Goal: Transaction & Acquisition: Obtain resource

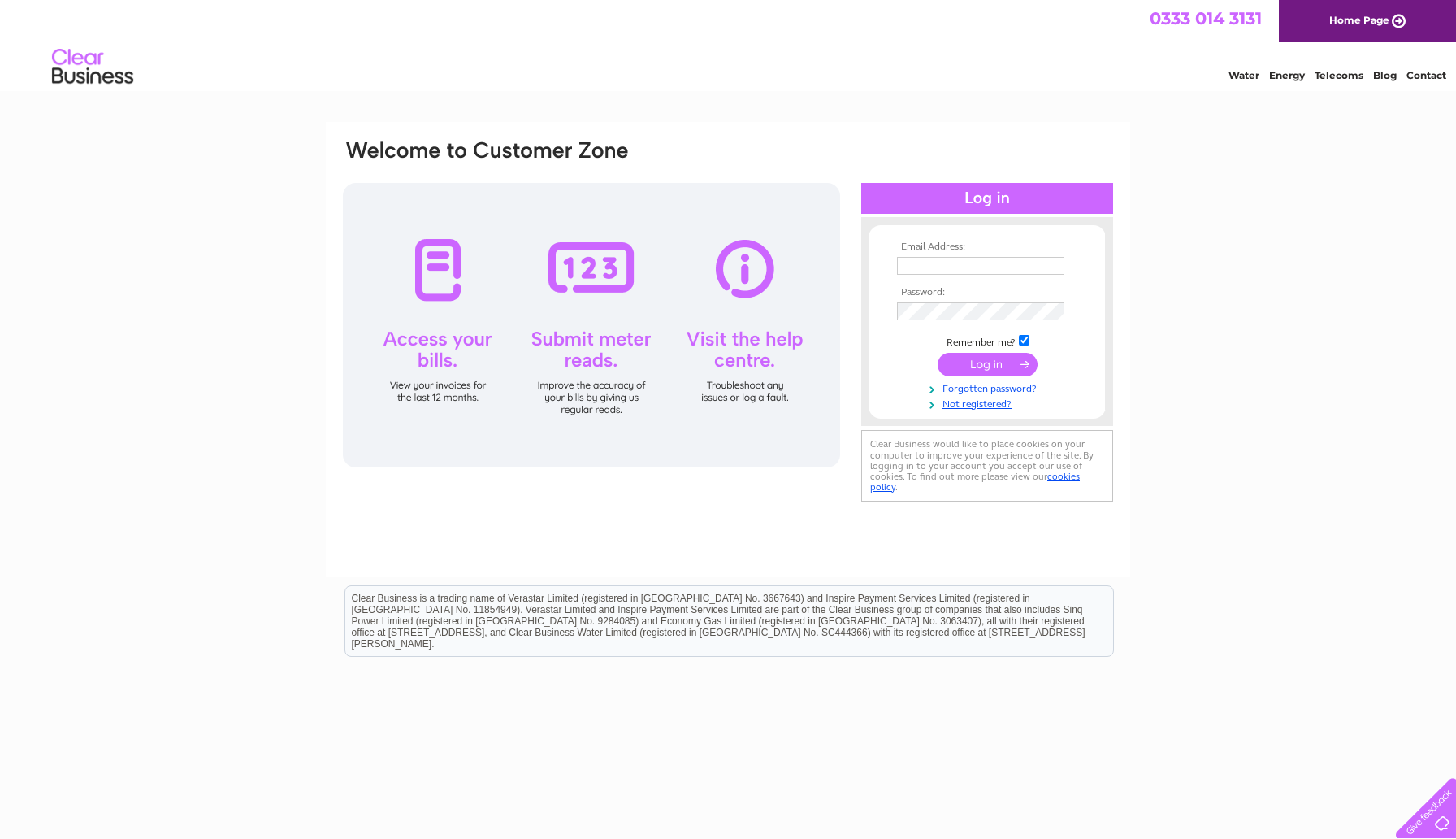
type input "debra@eatmairfish.co.uk"
click at [988, 362] on input "submit" at bounding box center [987, 364] width 100 height 23
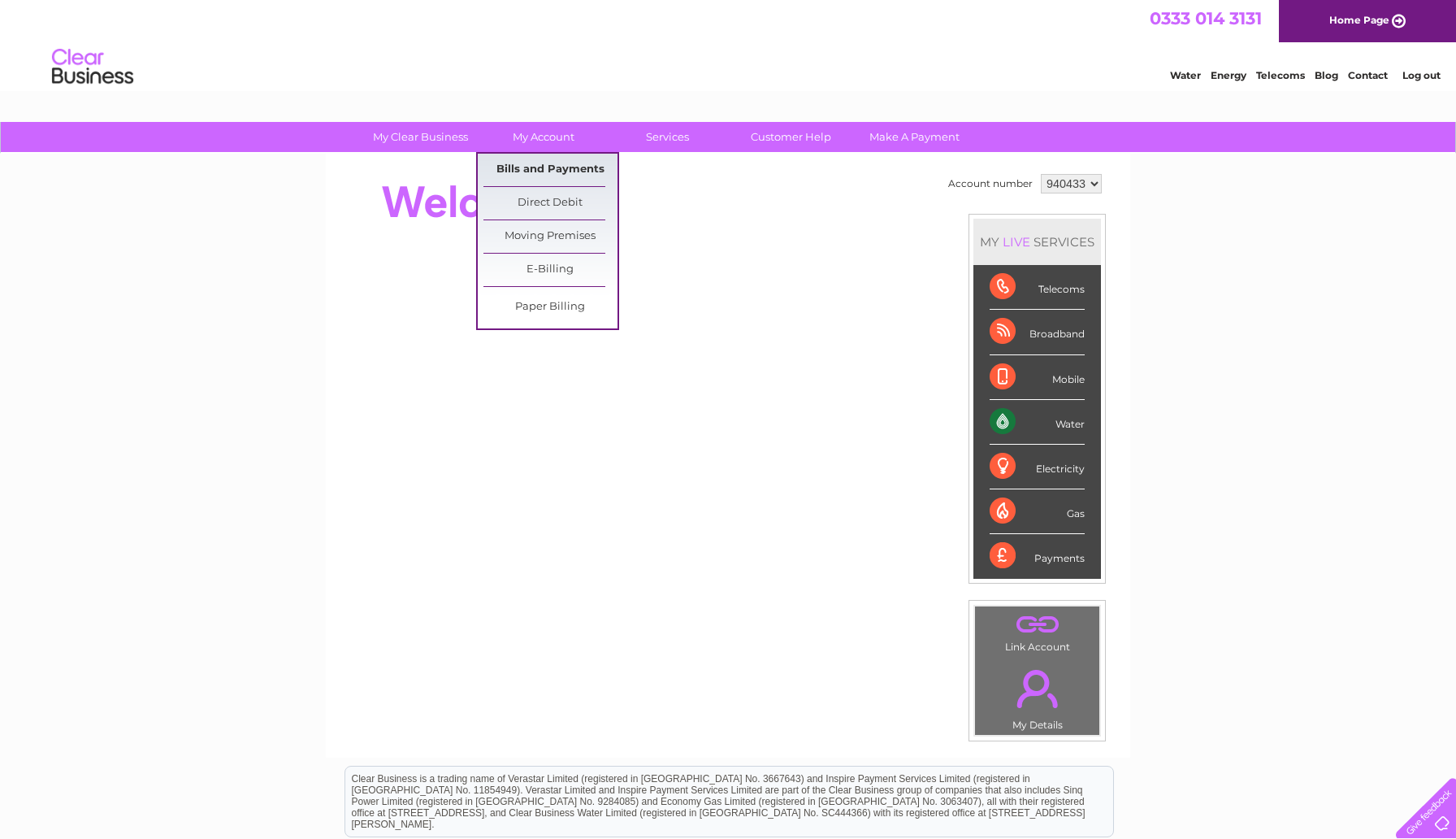
click at [546, 166] on link "Bills and Payments" at bounding box center [550, 169] width 134 height 32
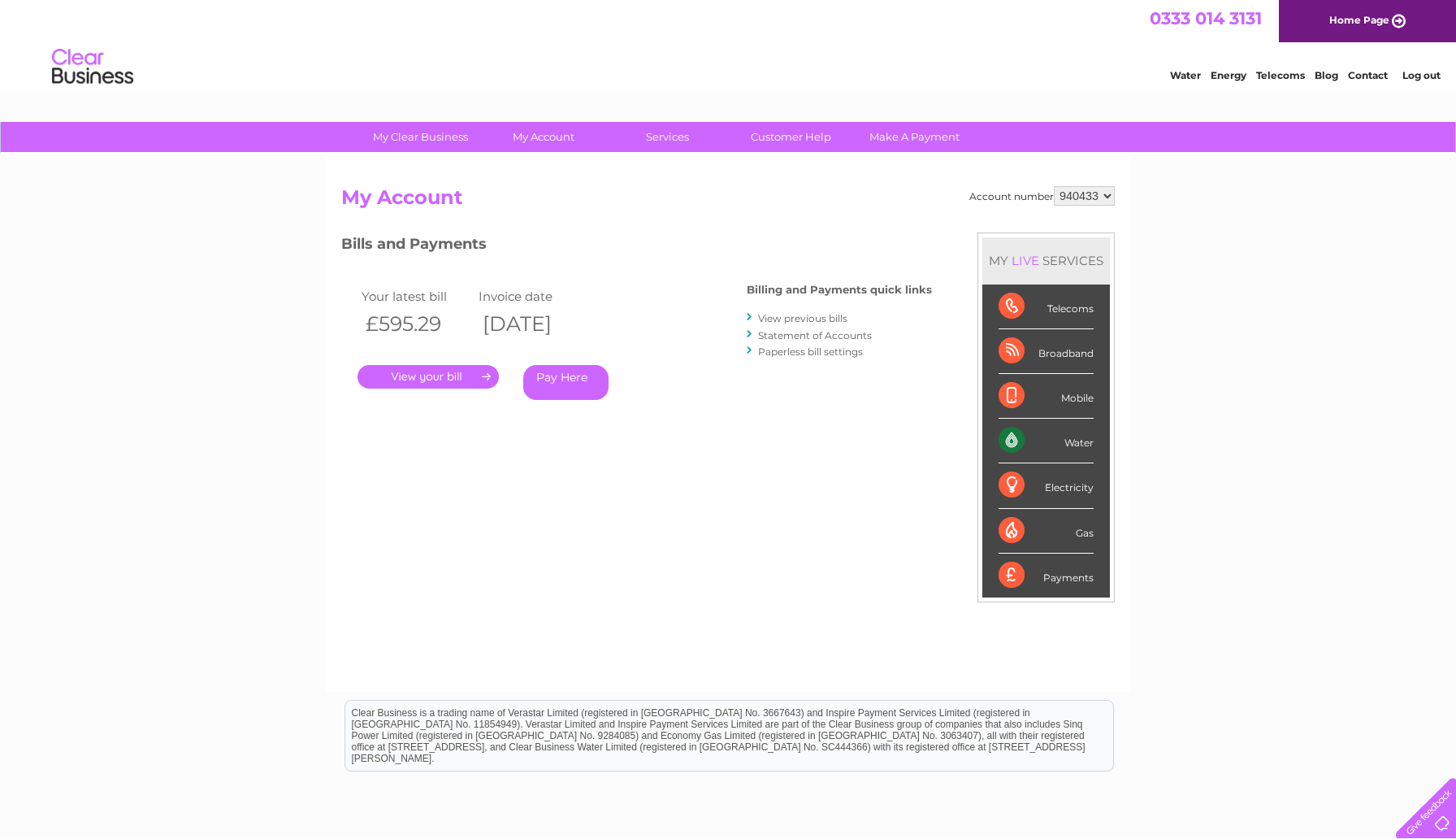
click at [464, 380] on link "." at bounding box center [428, 377] width 141 height 23
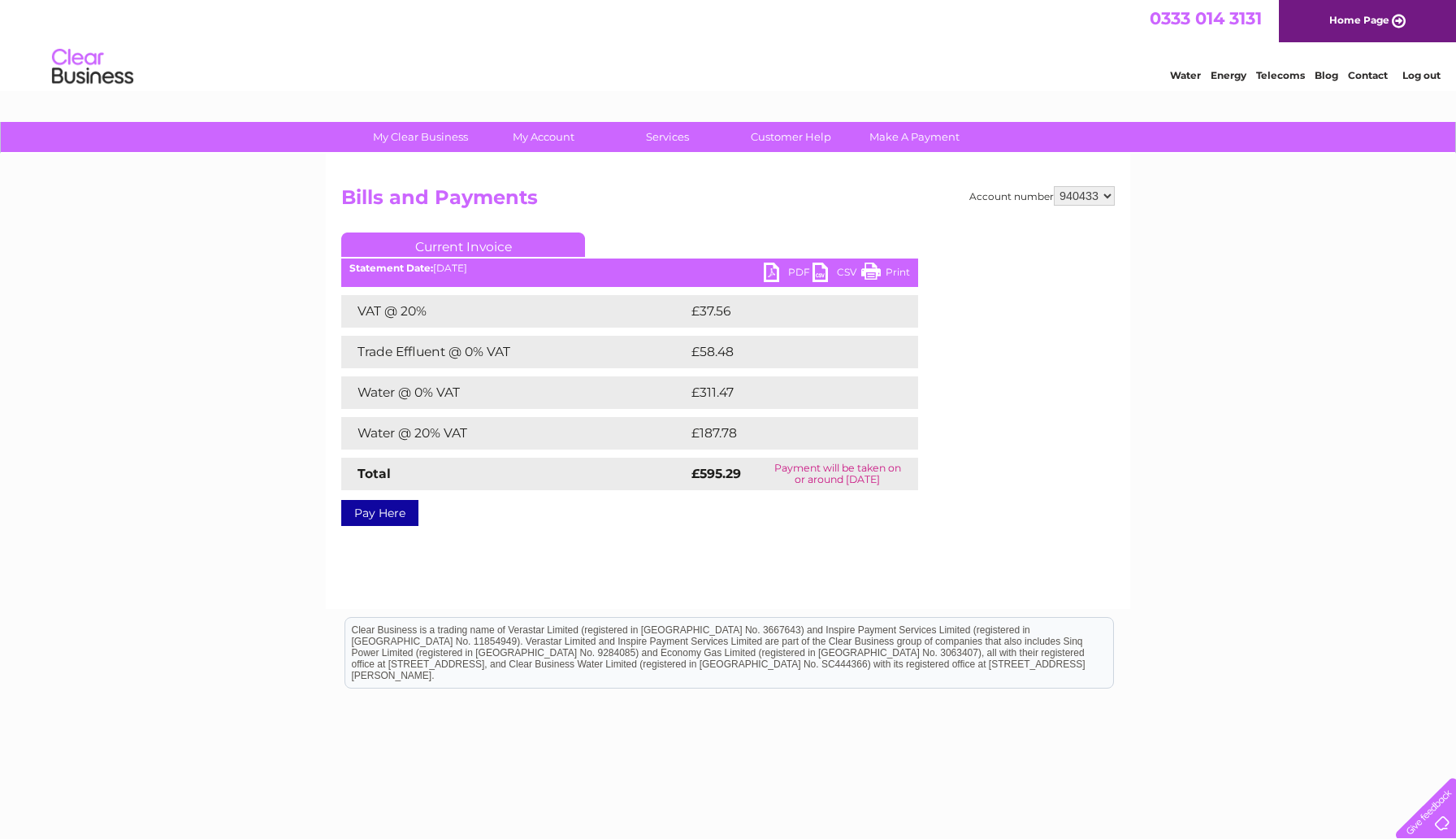
click at [780, 275] on link "PDF" at bounding box center [788, 274] width 49 height 23
